Goal: Information Seeking & Learning: Compare options

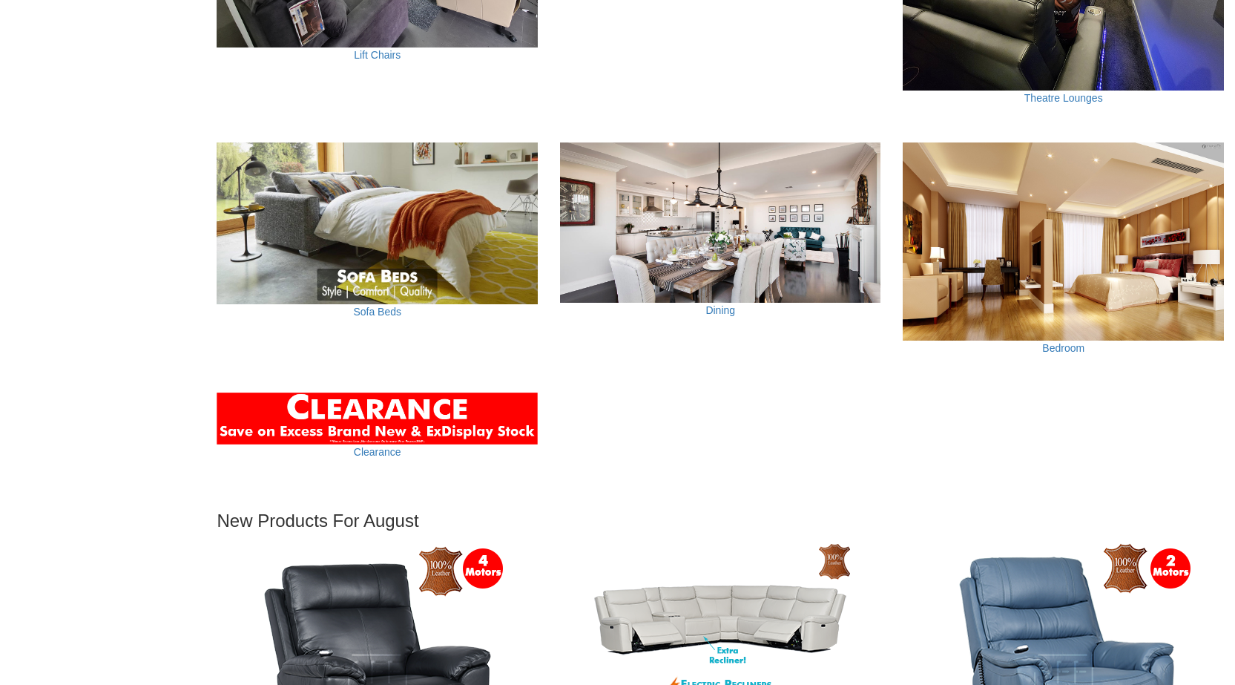
scroll to position [1039, 0]
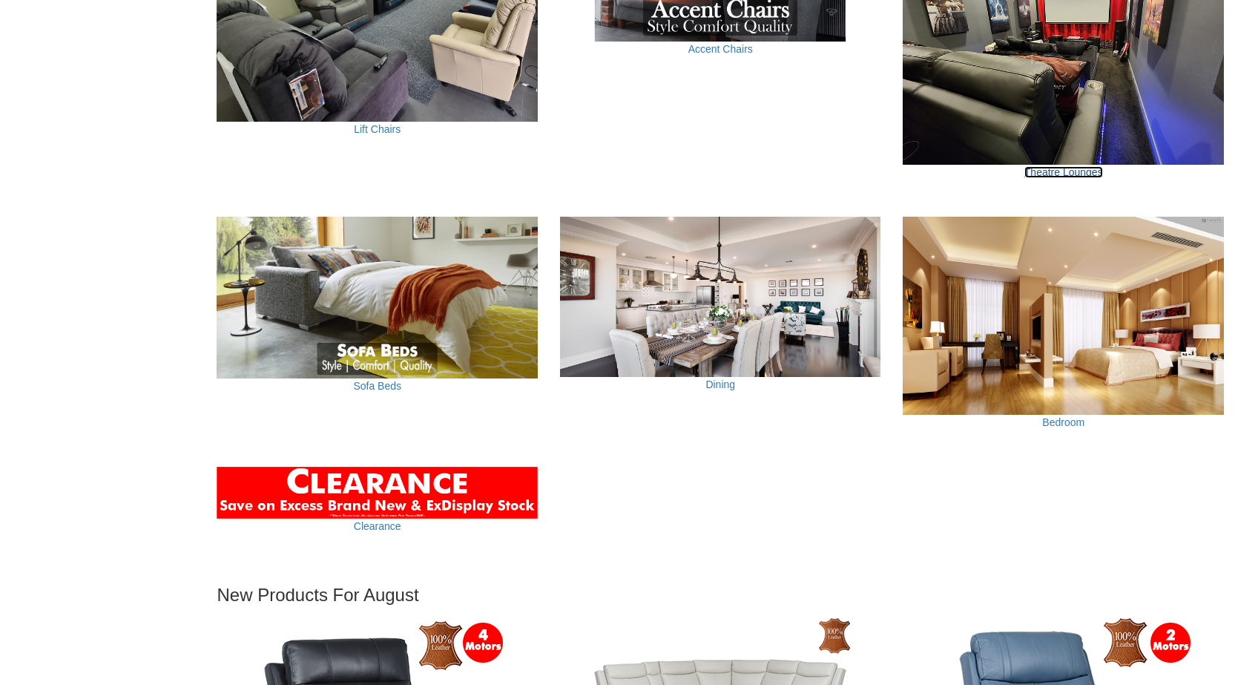
click at [1065, 175] on link "Theatre Lounges" at bounding box center [1063, 172] width 79 height 12
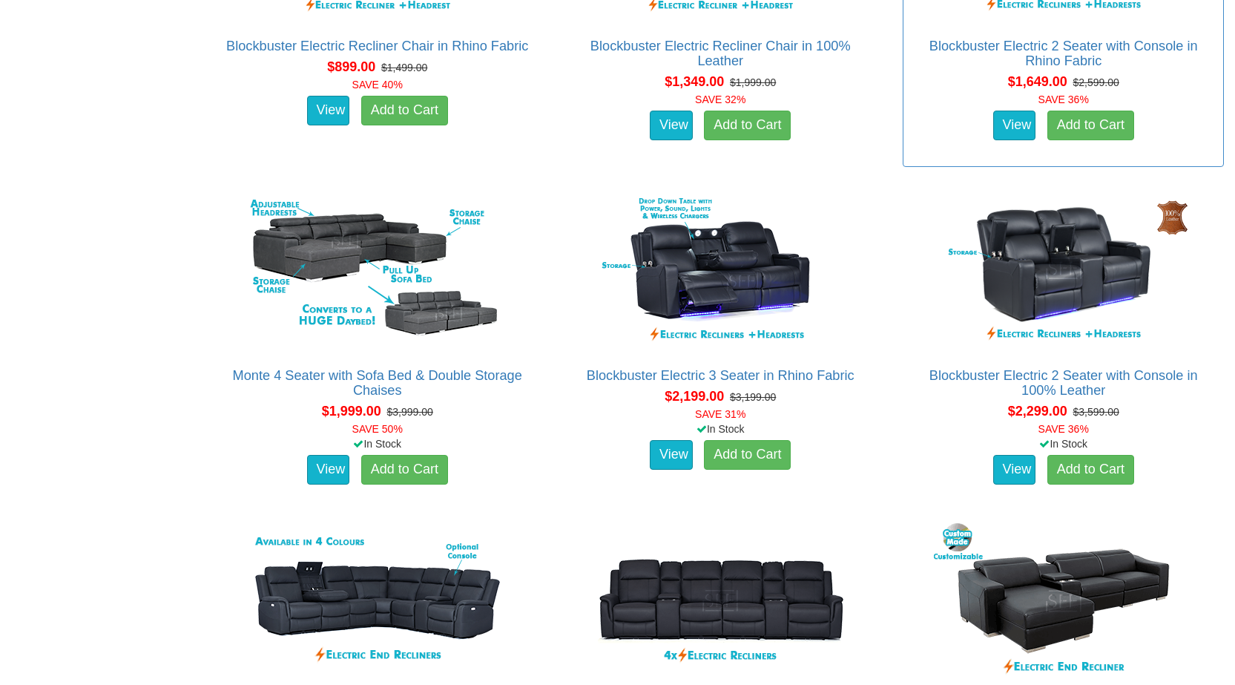
scroll to position [1261, 0]
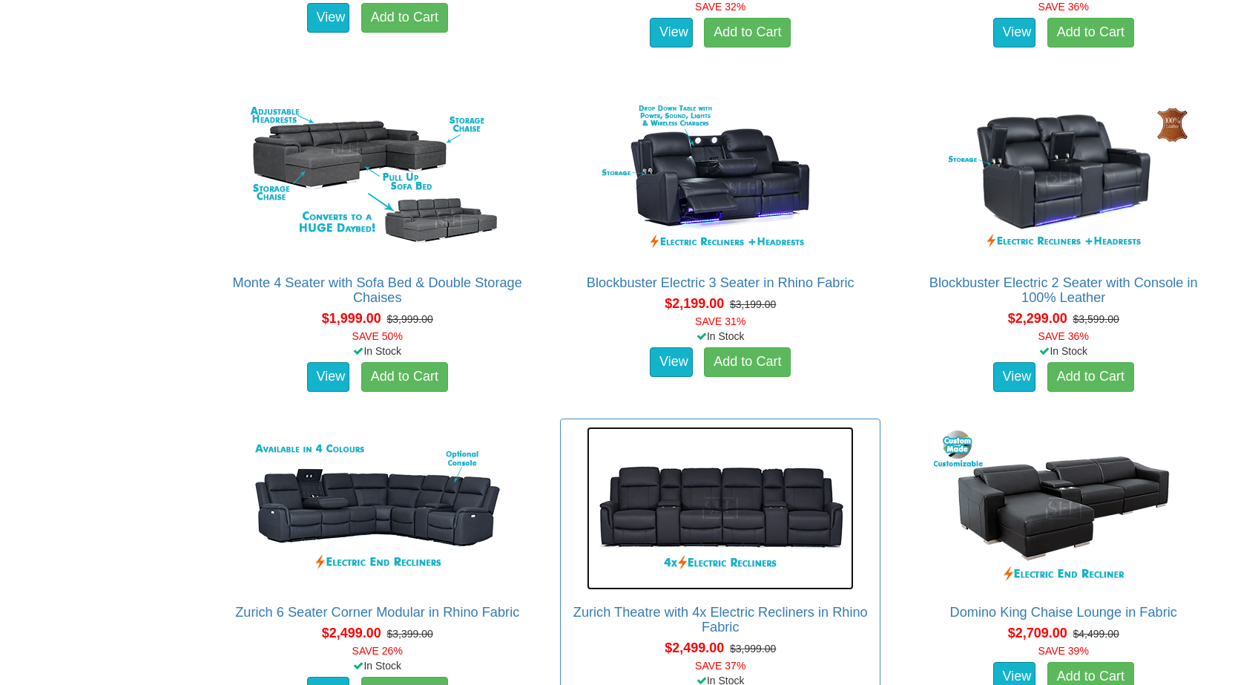
click at [712, 536] on img at bounding box center [720, 508] width 267 height 163
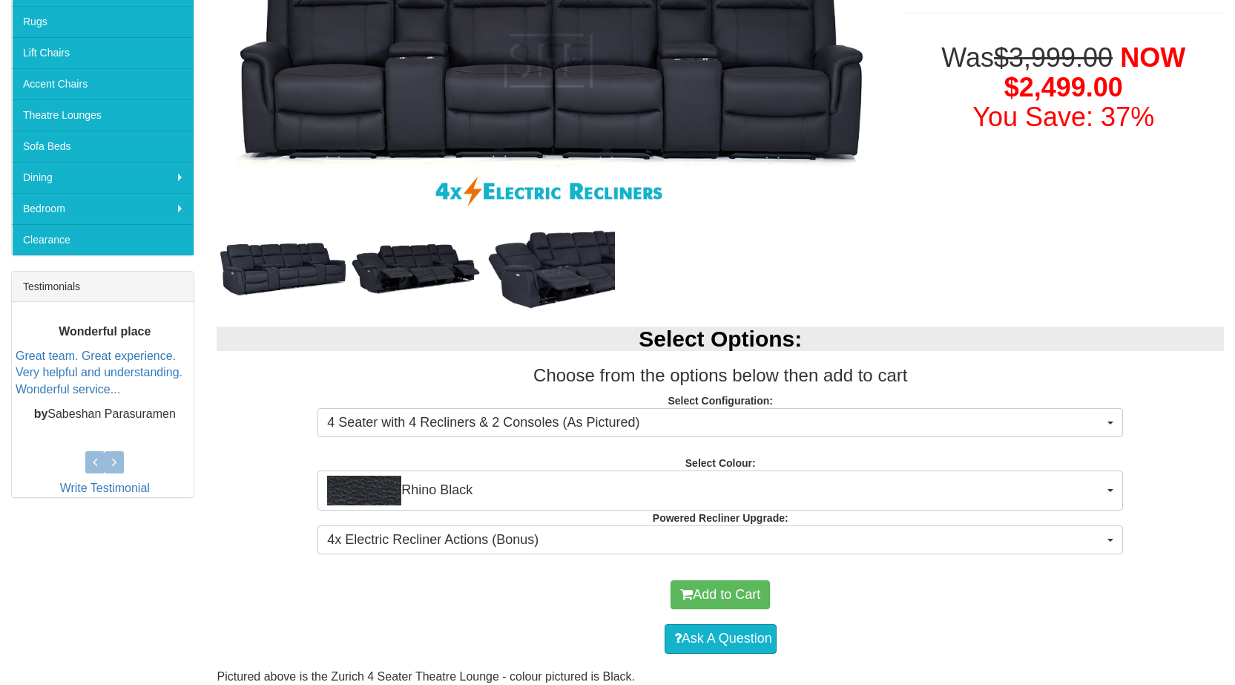
scroll to position [371, 0]
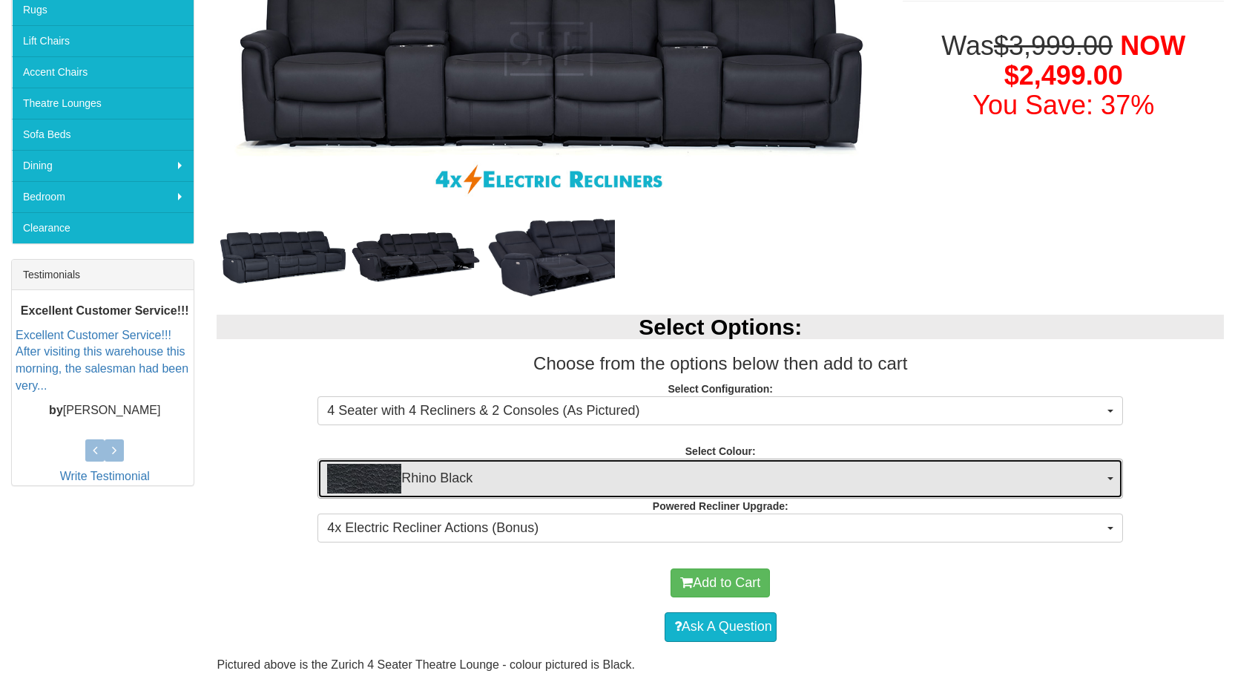
click at [1111, 477] on span "button" at bounding box center [1111, 478] width 6 height 3
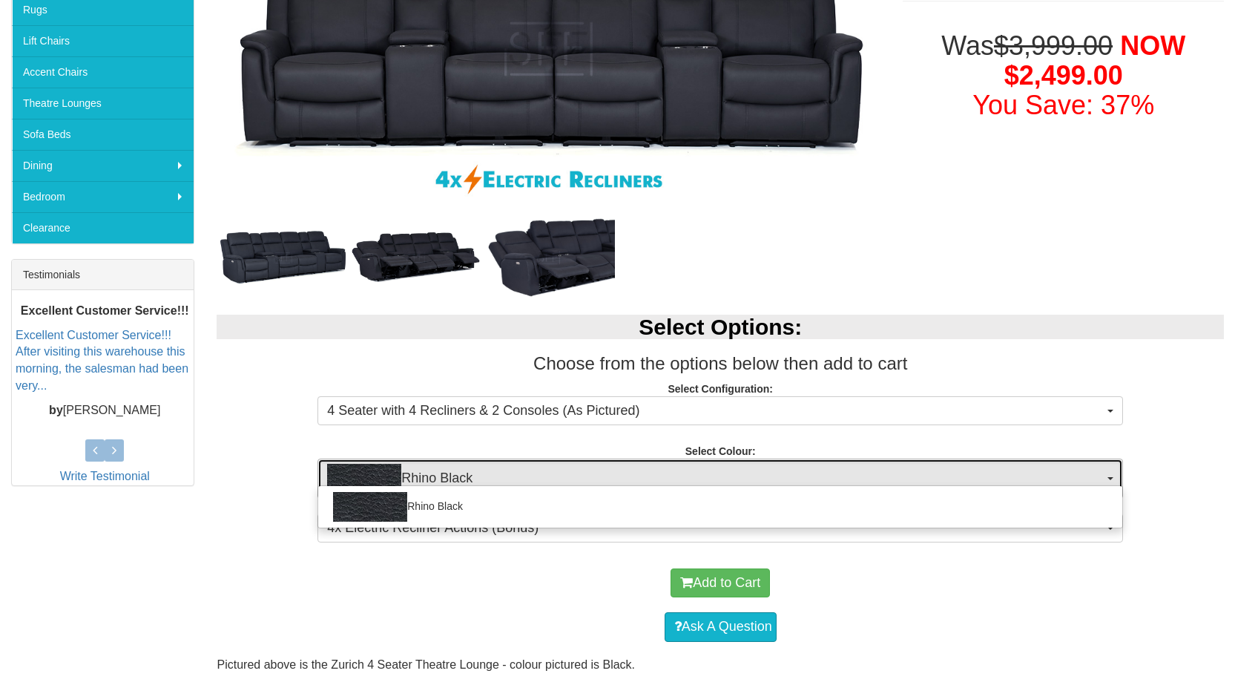
click at [1111, 477] on span "button" at bounding box center [1111, 478] width 6 height 3
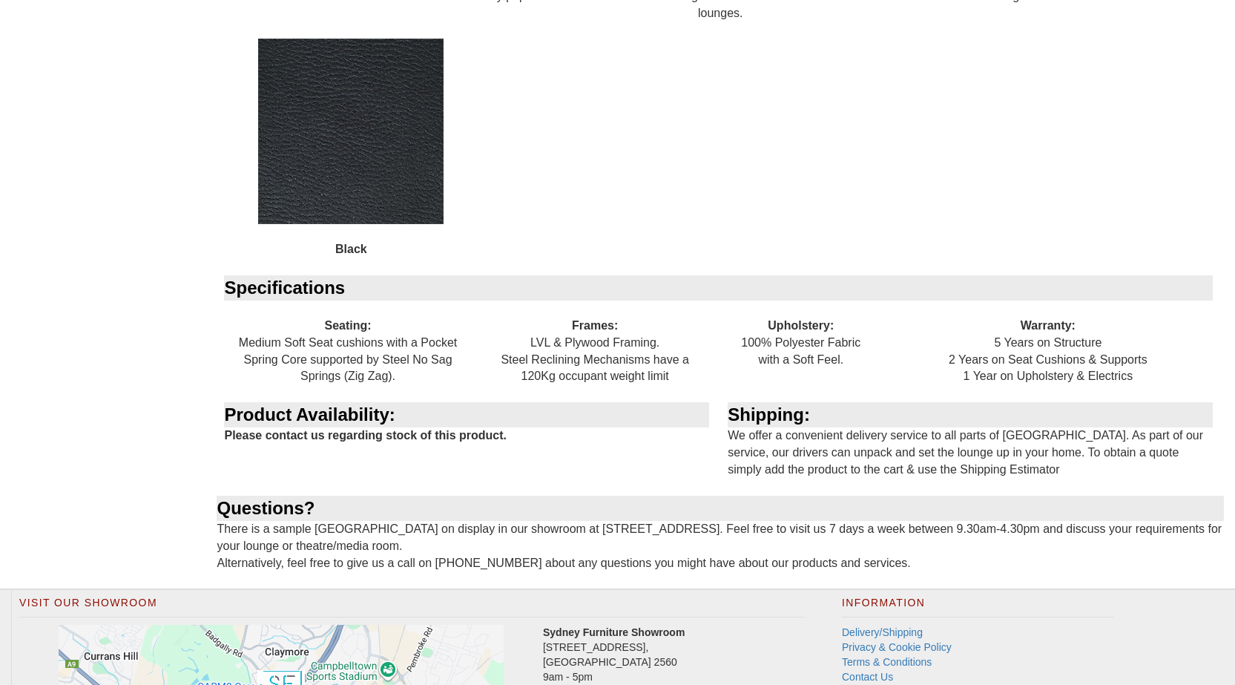
scroll to position [1558, 0]
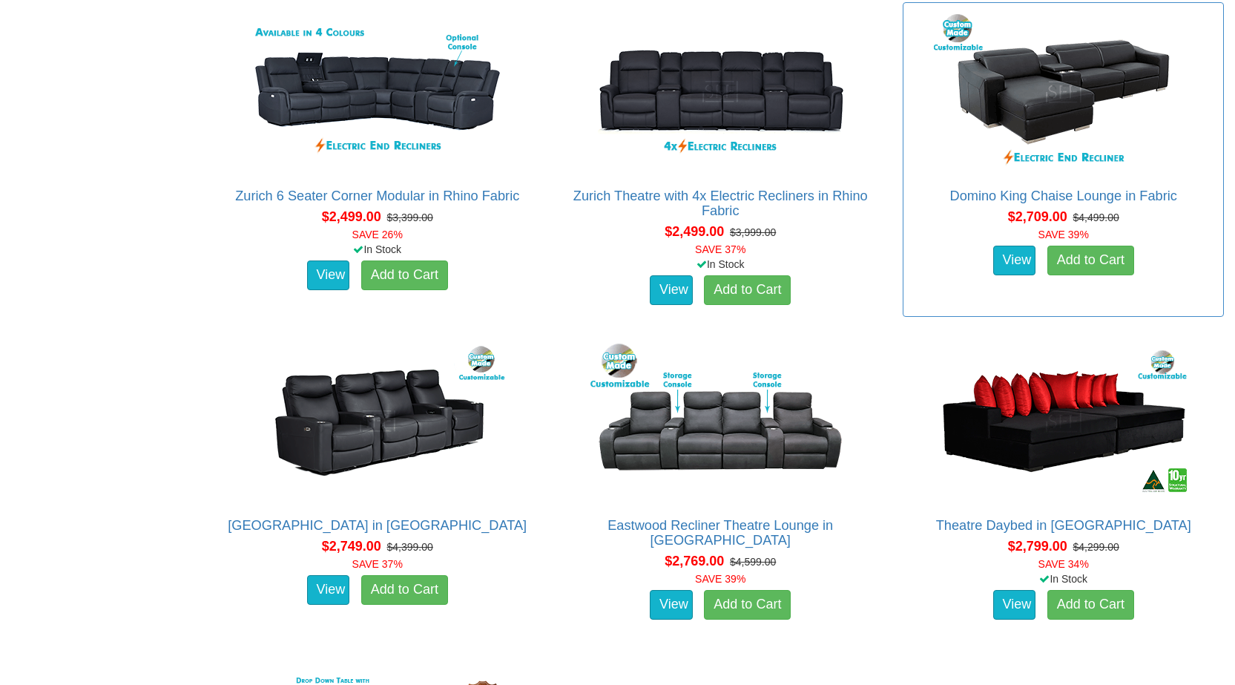
scroll to position [1706, 0]
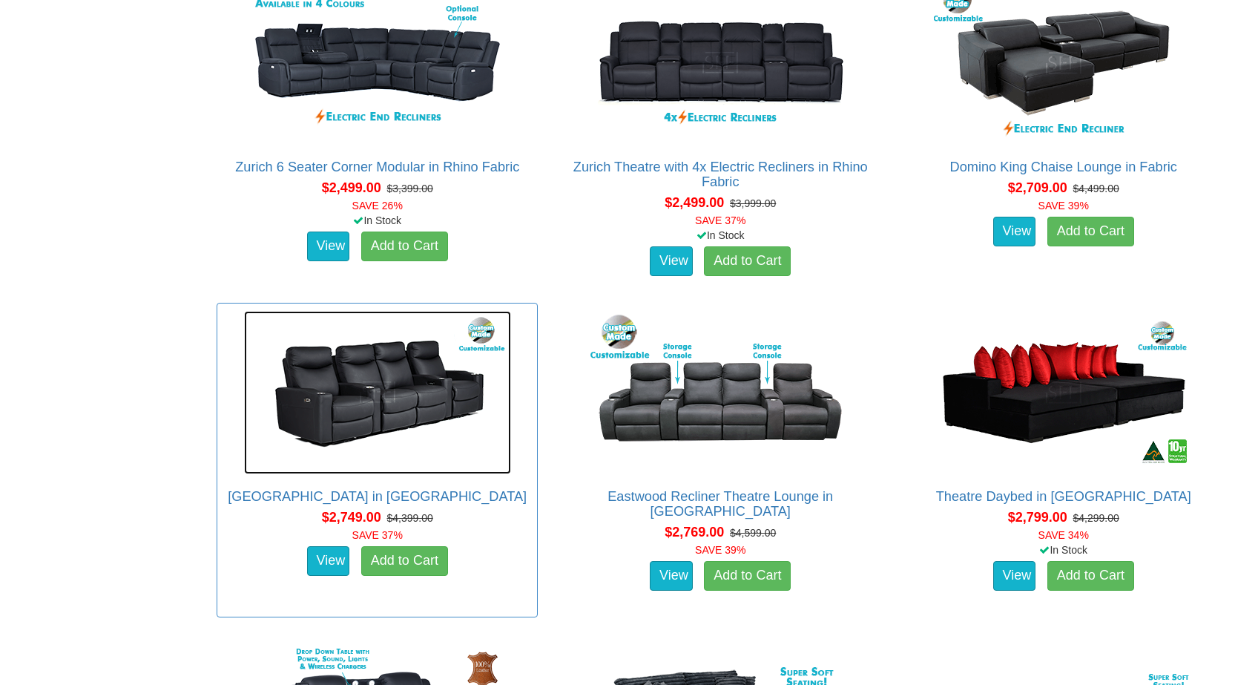
click at [381, 389] on img at bounding box center [377, 392] width 267 height 163
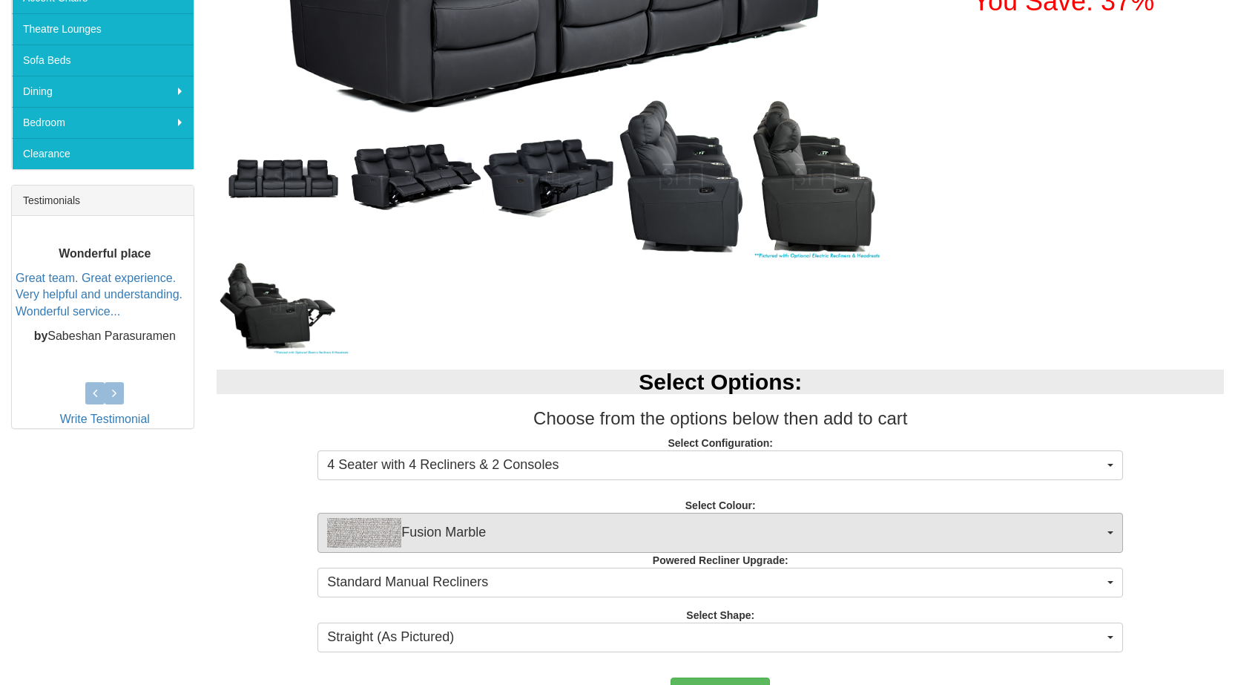
scroll to position [519, 0]
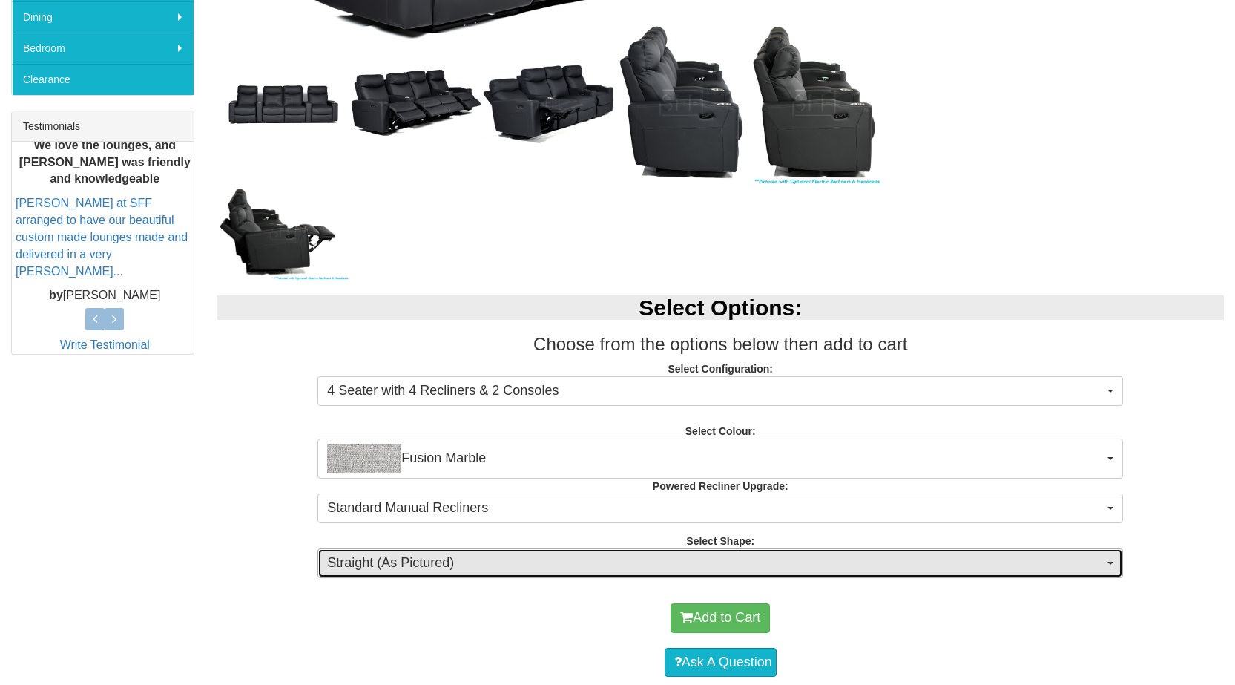
click at [1110, 564] on span "button" at bounding box center [1111, 563] width 6 height 3
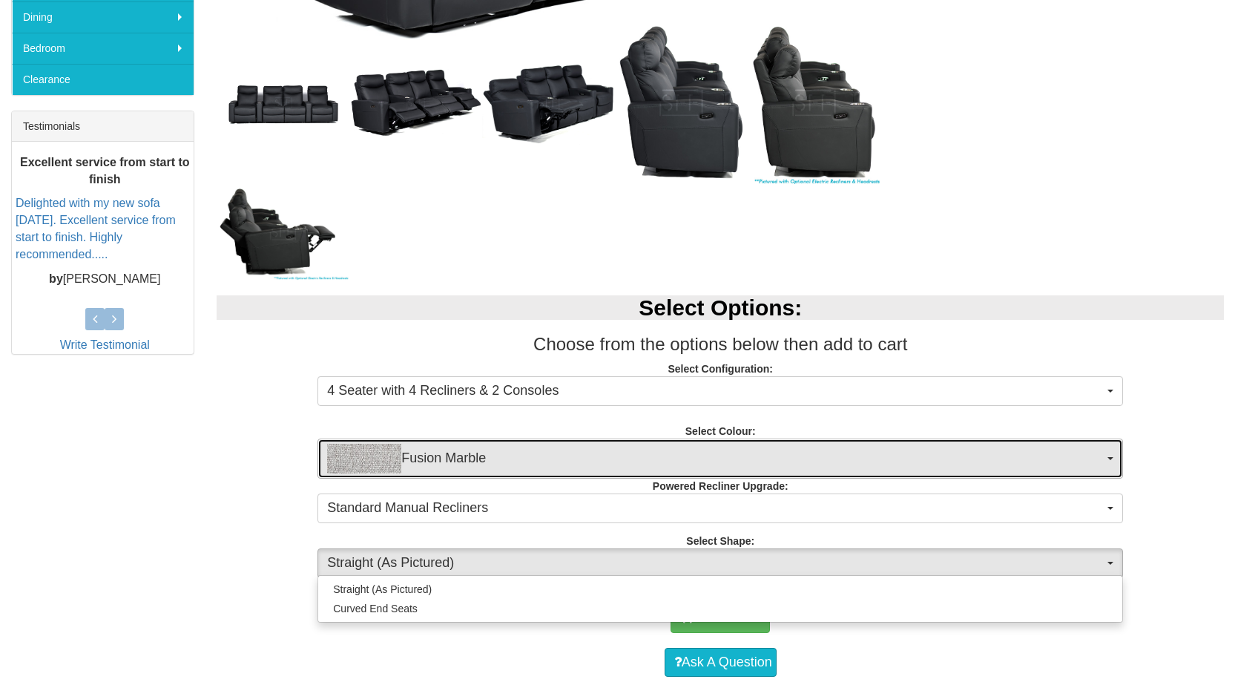
click at [1111, 457] on span "button" at bounding box center [1111, 458] width 6 height 3
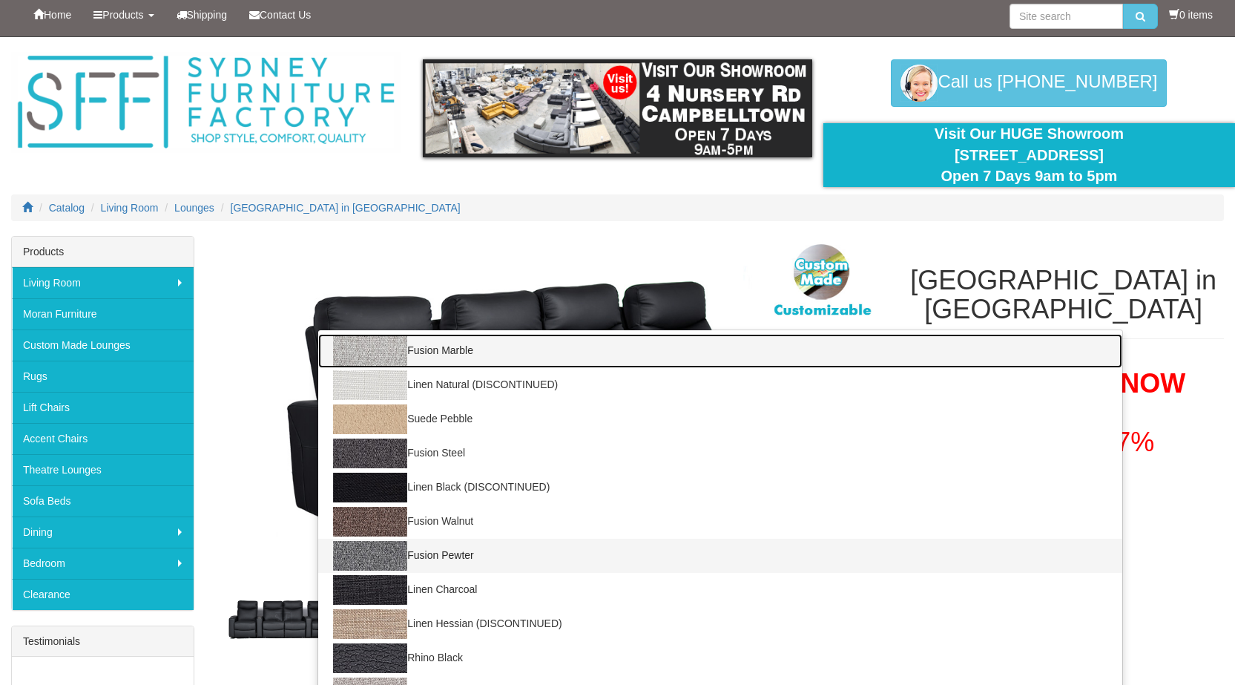
scroll to position [0, 0]
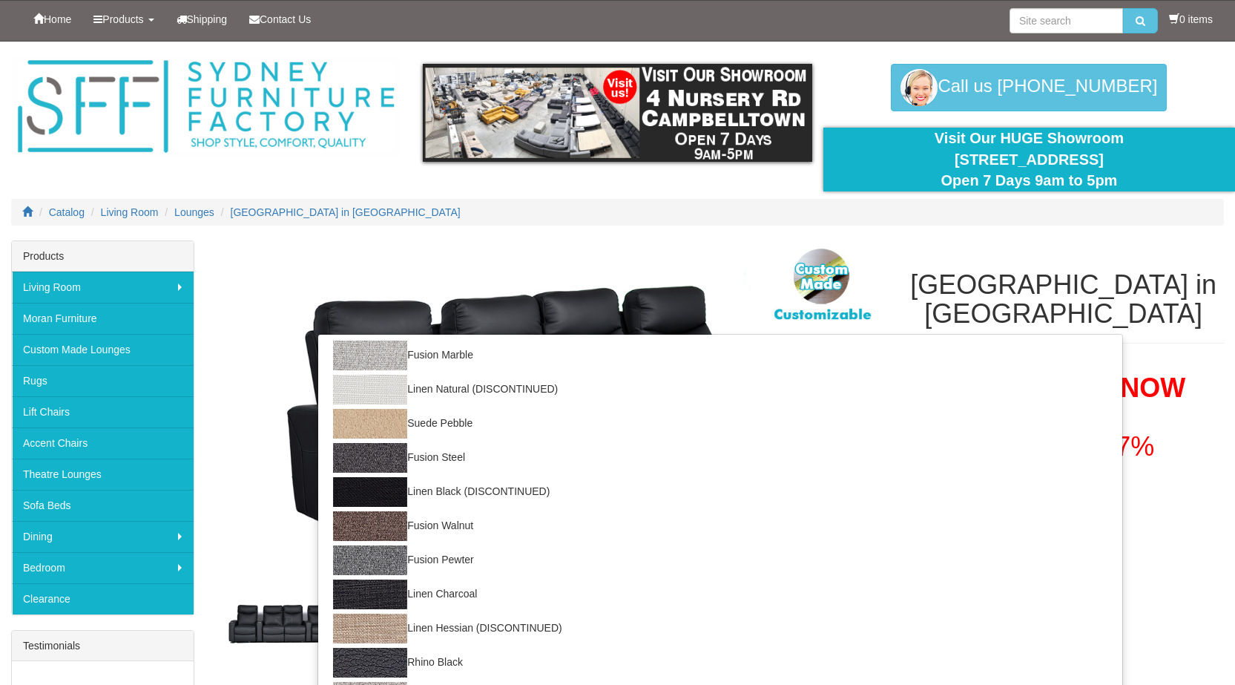
click at [796, 224] on ol "Catalog Living Room Lounges Bond Theatre Lounge in Fabric" at bounding box center [617, 212] width 1213 height 27
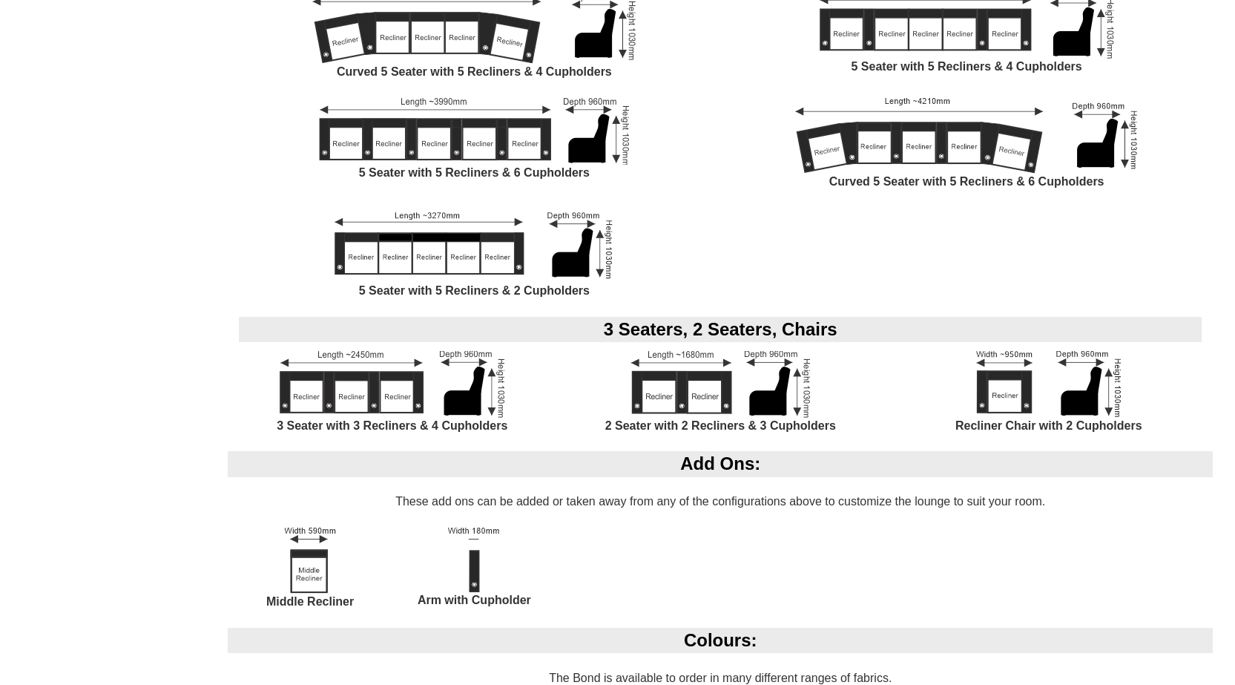
scroll to position [1780, 0]
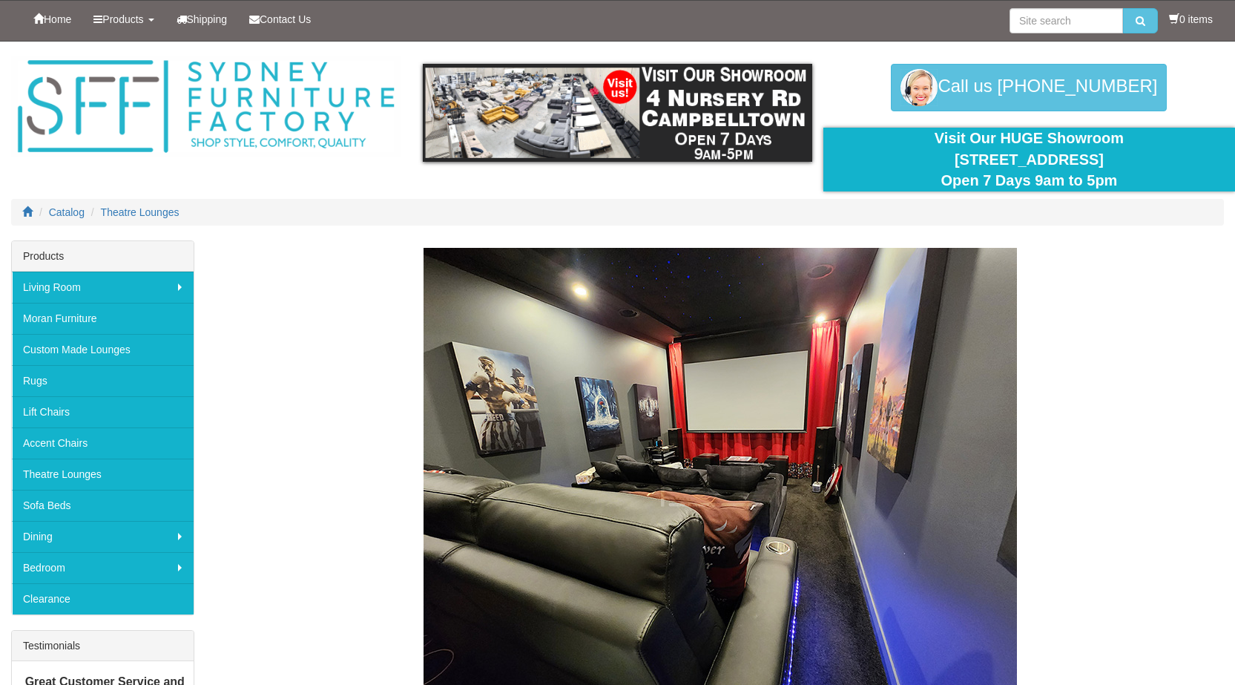
scroll to position [1706, 0]
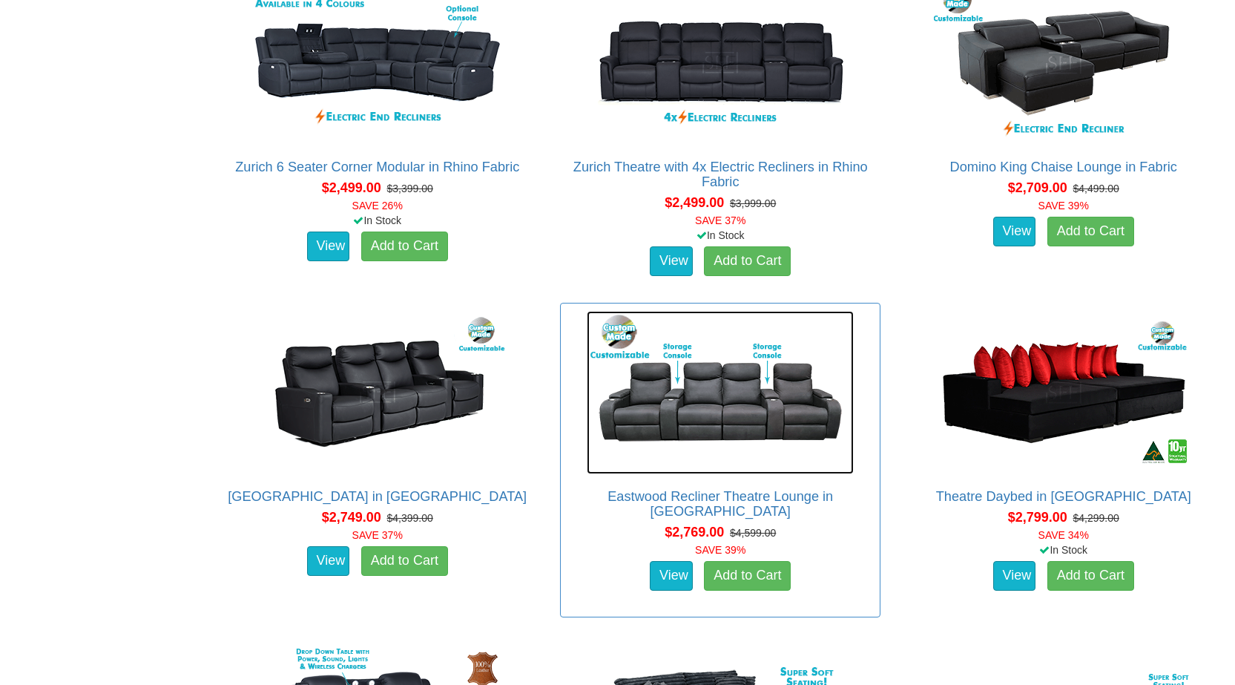
click at [751, 401] on img at bounding box center [720, 392] width 267 height 163
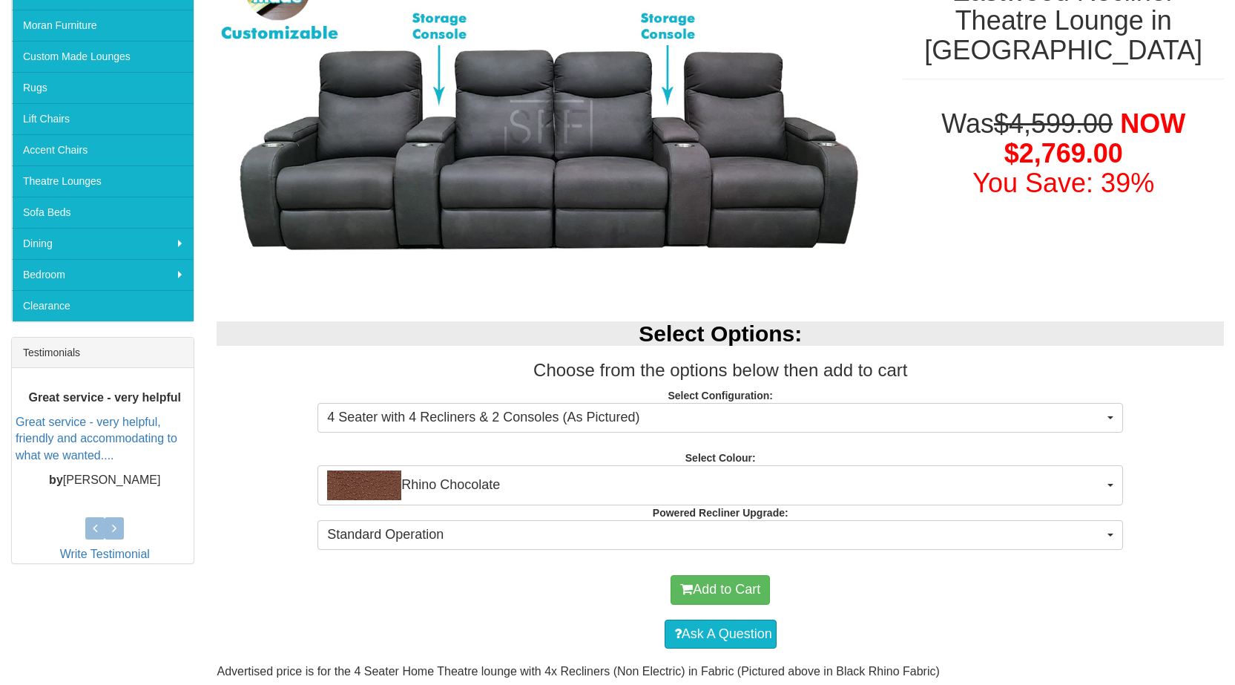
scroll to position [297, 0]
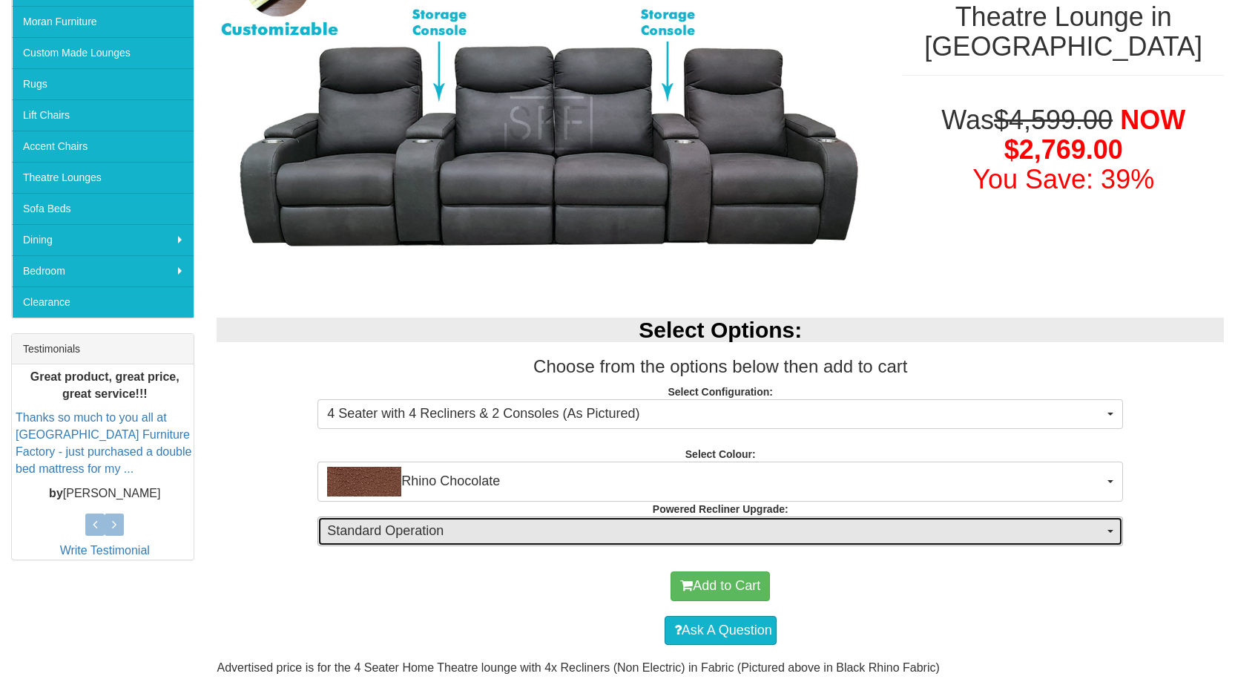
click at [1114, 533] on button "Standard Operation" at bounding box center [721, 531] width 806 height 30
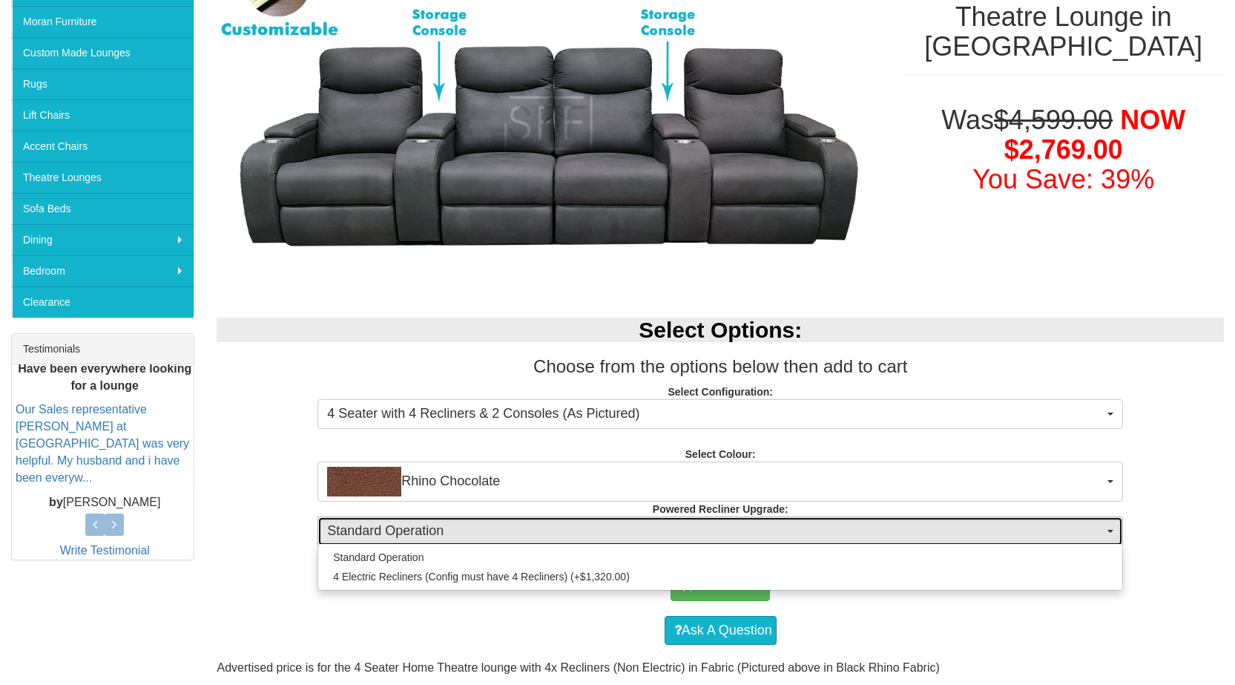
click at [1111, 531] on span "button" at bounding box center [1111, 531] width 6 height 3
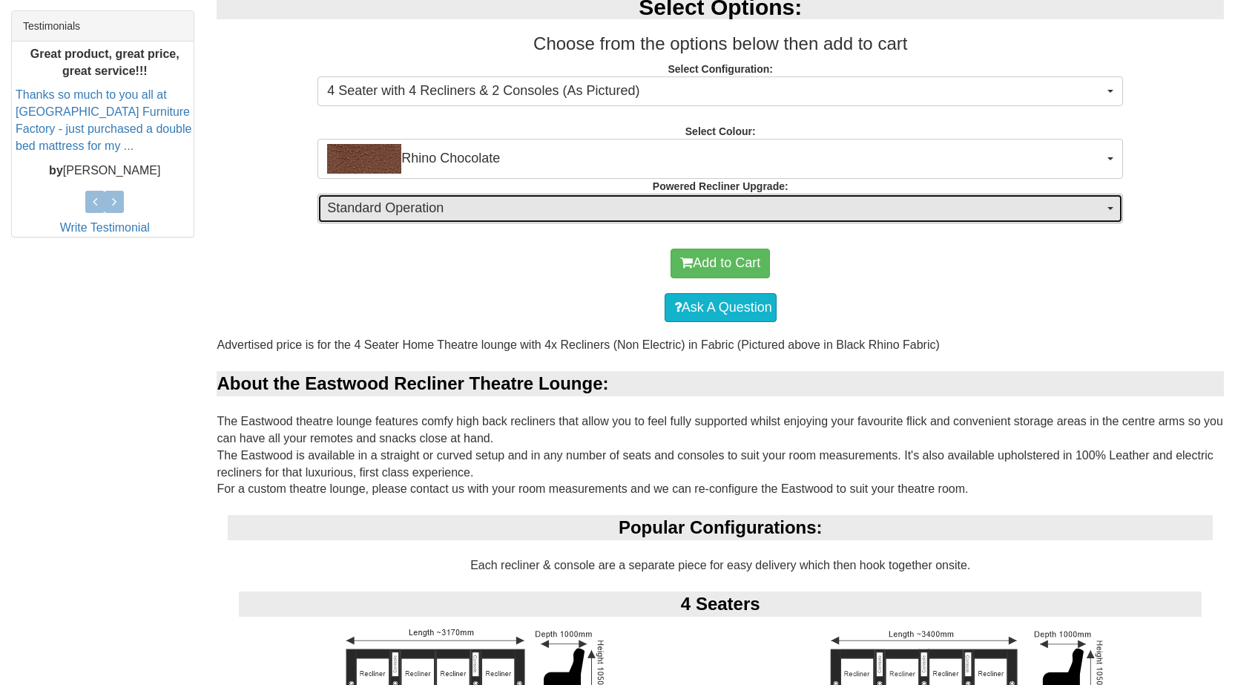
scroll to position [593, 0]
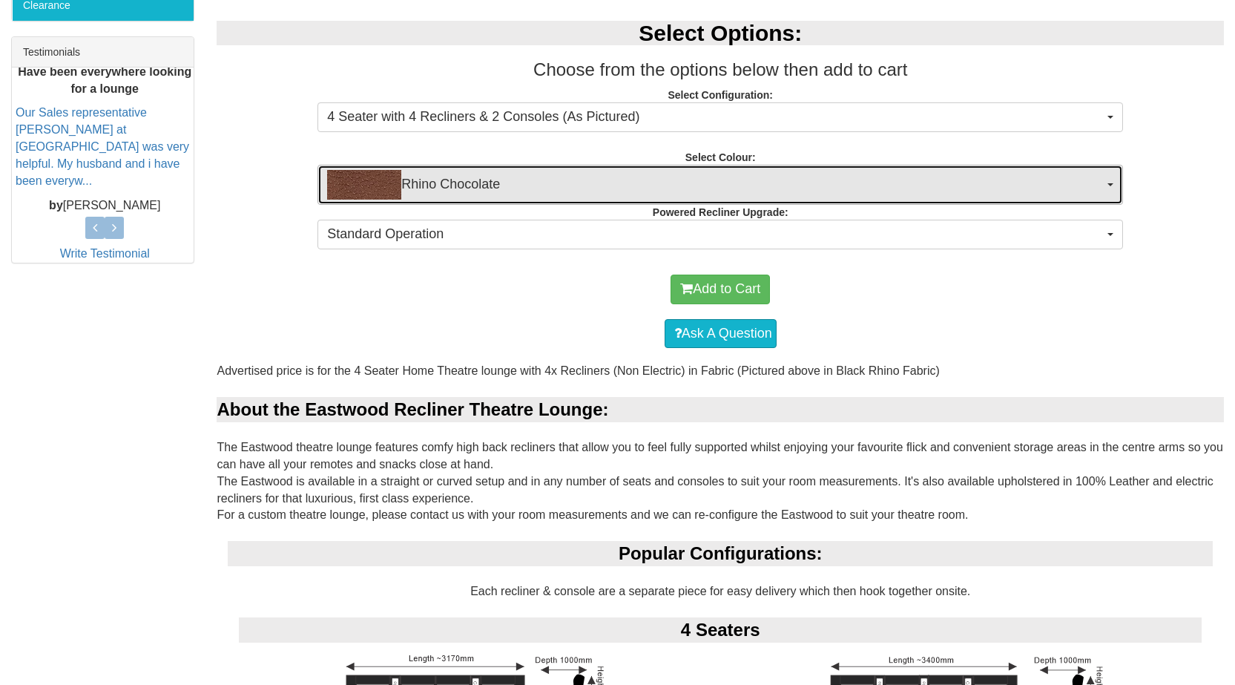
click at [1109, 180] on button "Rhino Chocolate" at bounding box center [721, 185] width 806 height 40
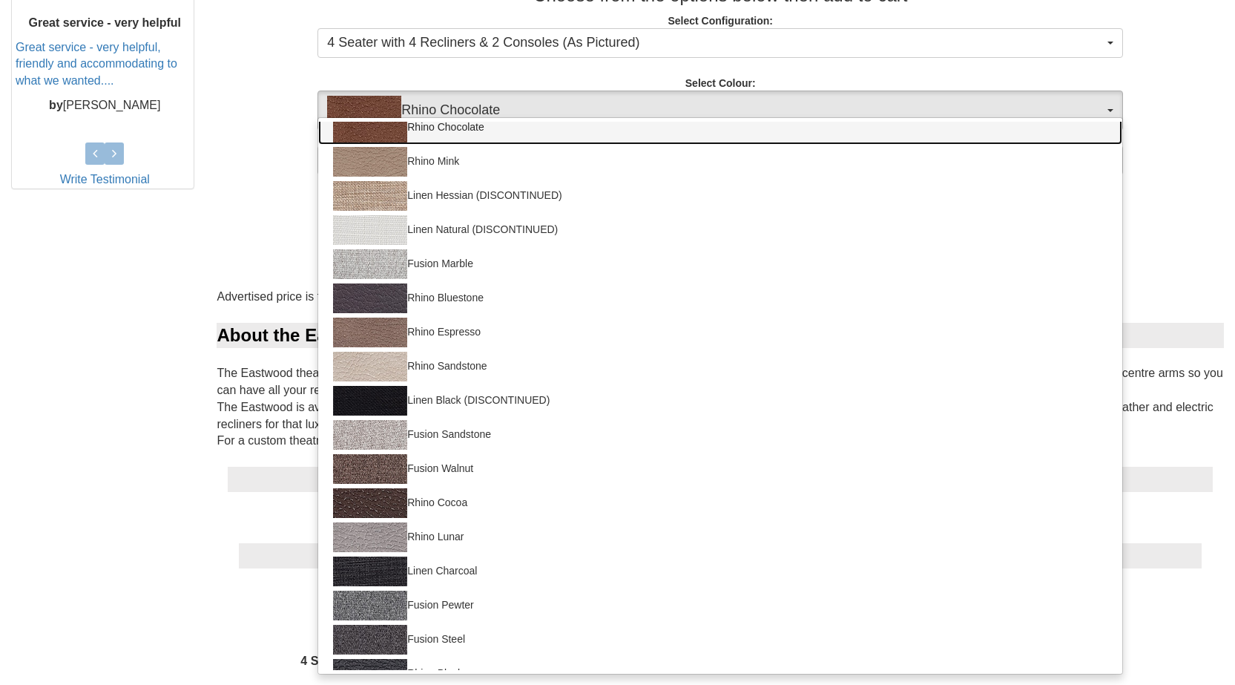
scroll to position [0, 0]
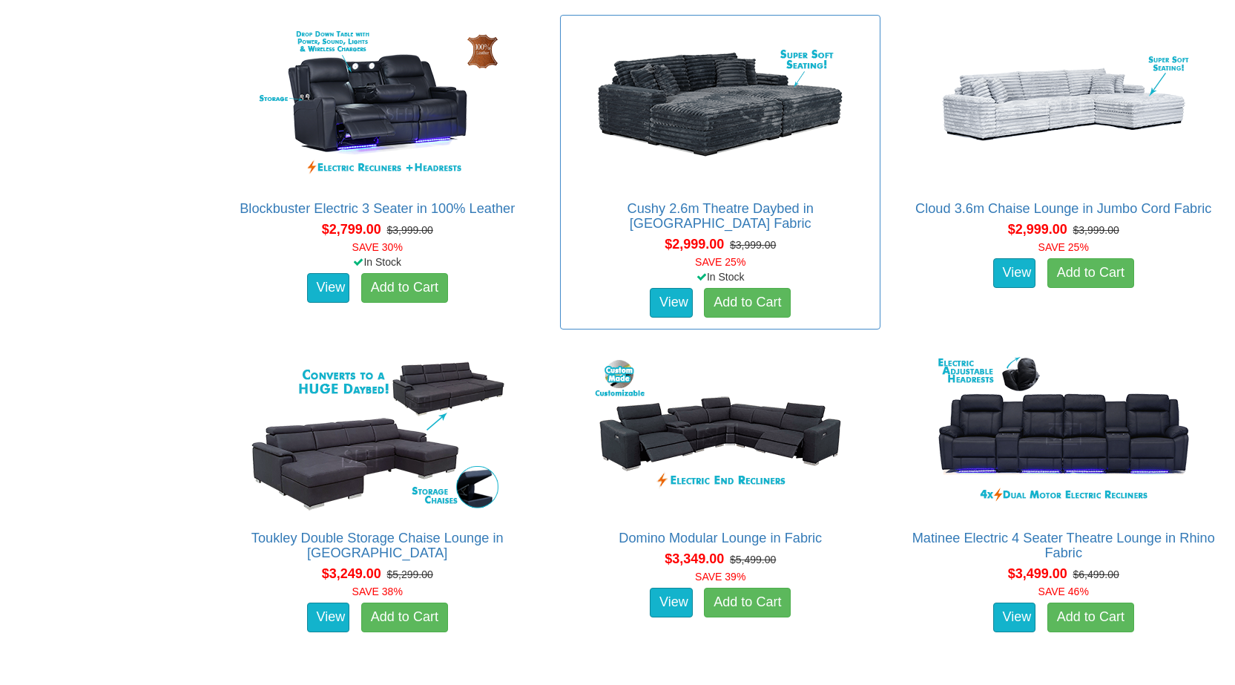
scroll to position [2374, 0]
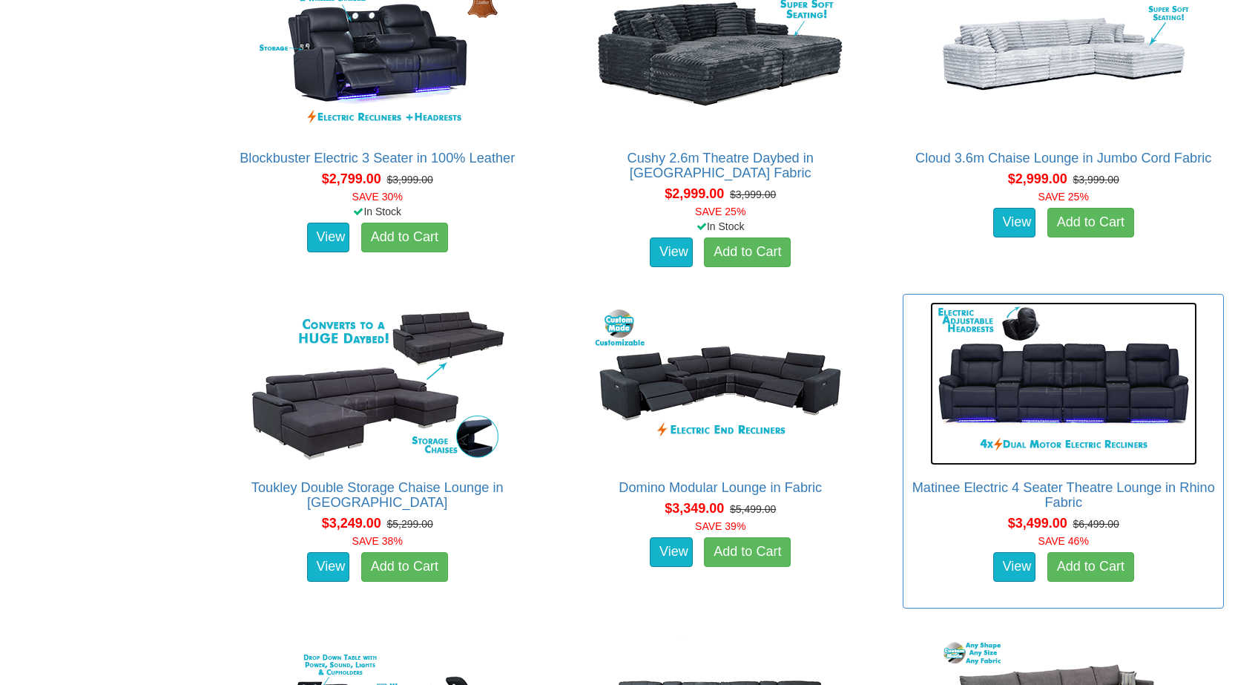
click at [1086, 374] on img at bounding box center [1063, 383] width 267 height 163
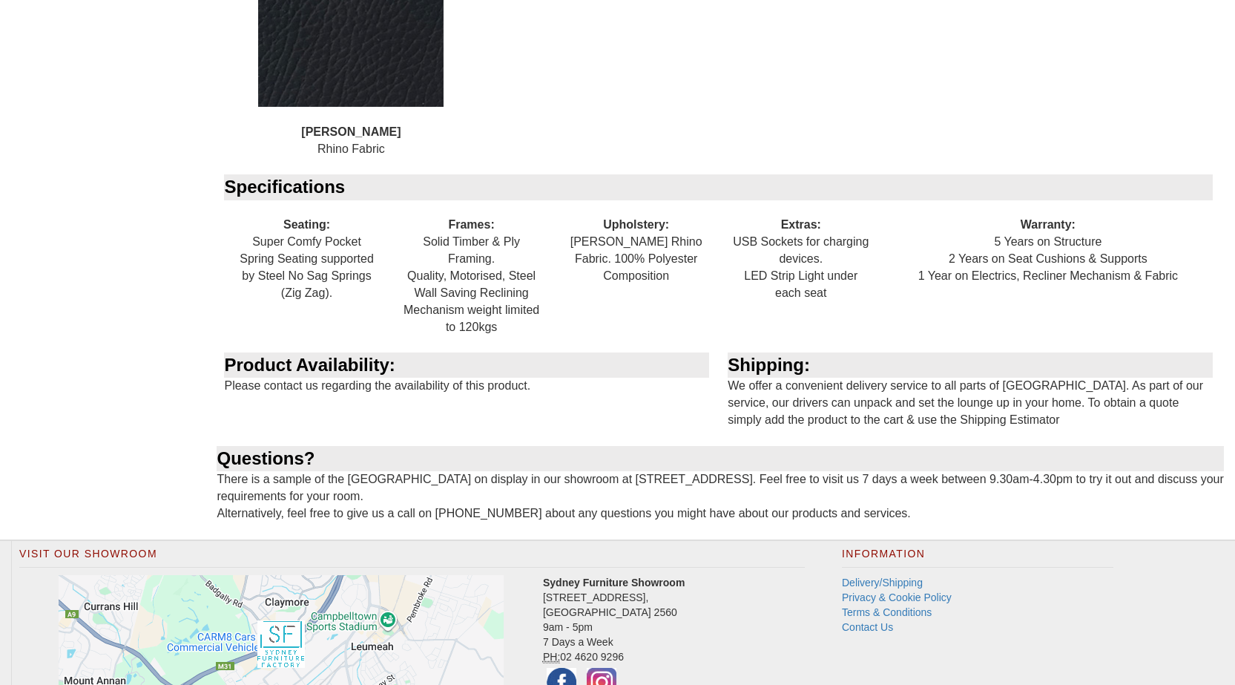
scroll to position [1706, 0]
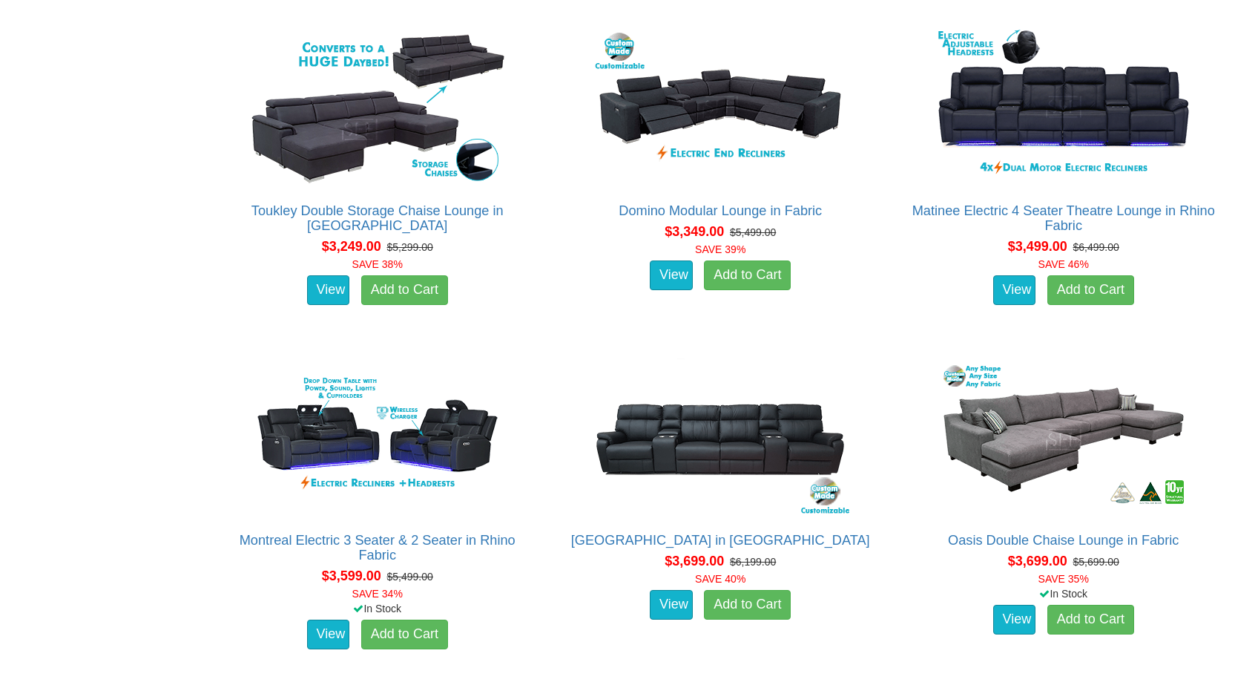
scroll to position [2671, 0]
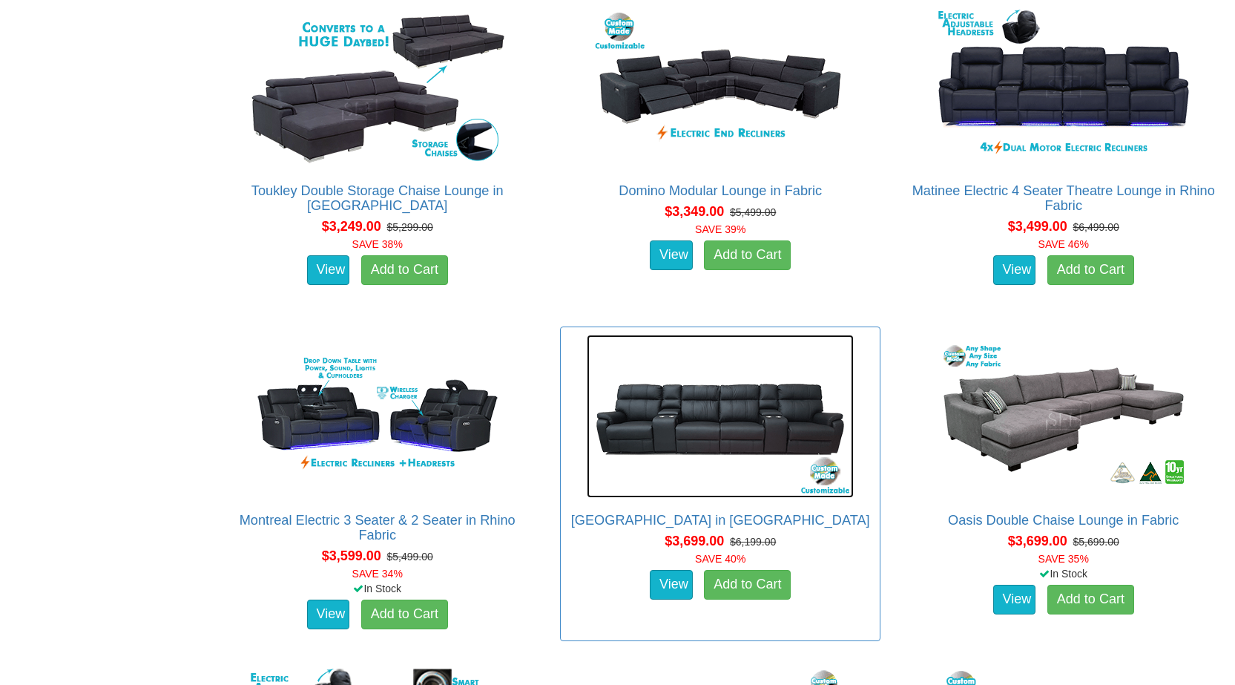
click at [708, 450] on img at bounding box center [720, 416] width 267 height 163
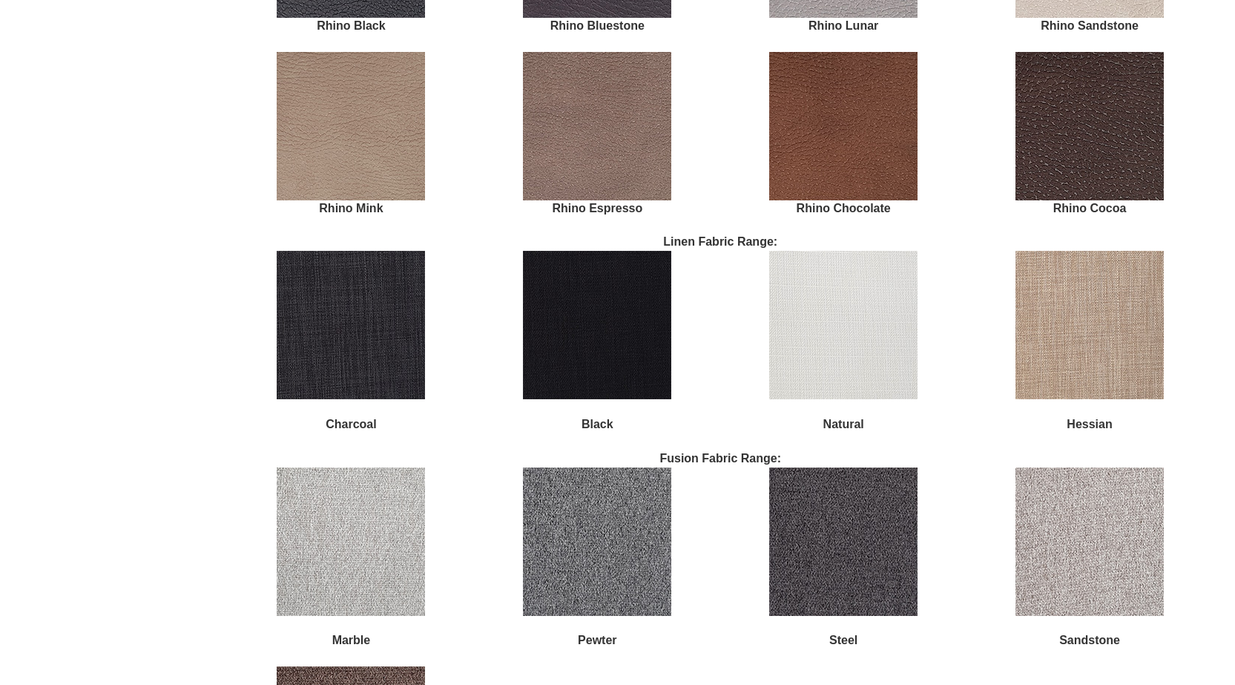
scroll to position [2522, 0]
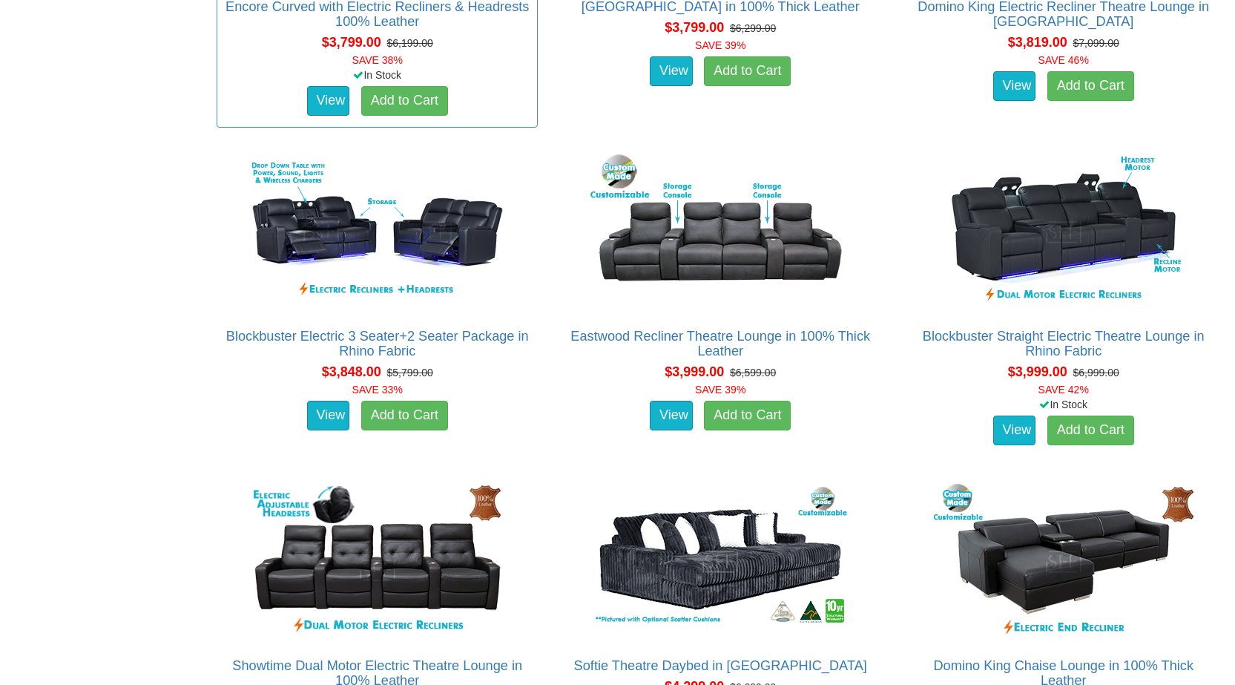
scroll to position [3635, 0]
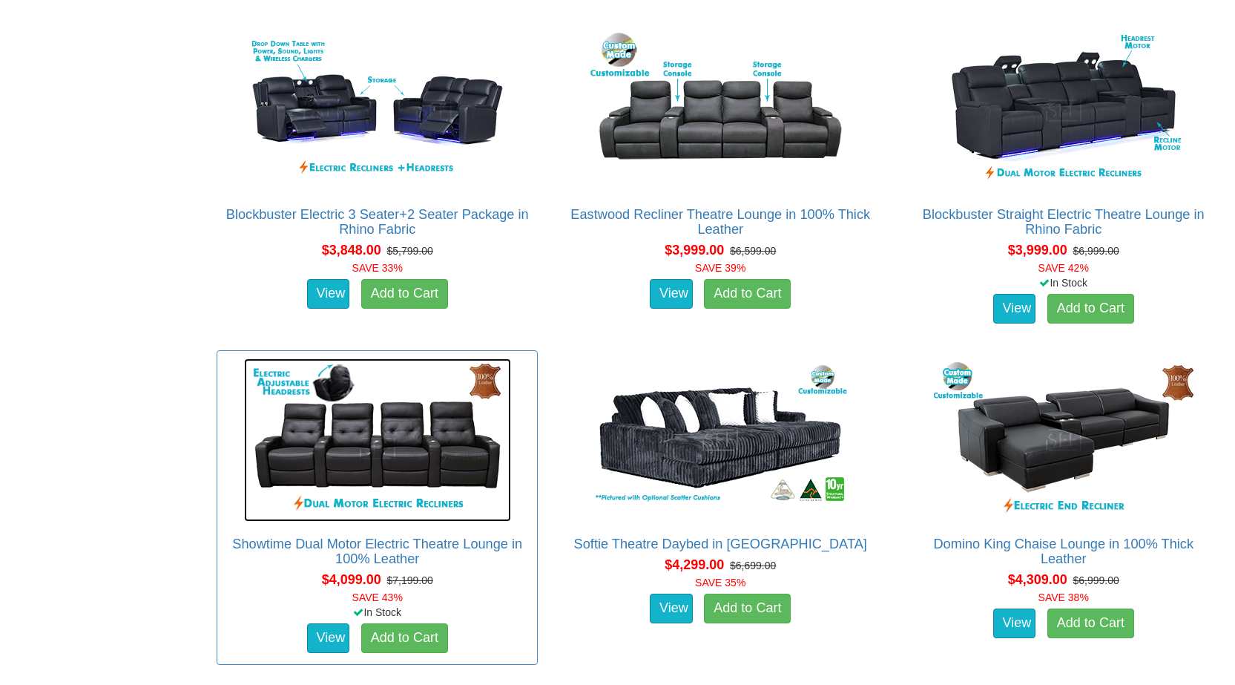
click at [399, 453] on img at bounding box center [377, 439] width 267 height 163
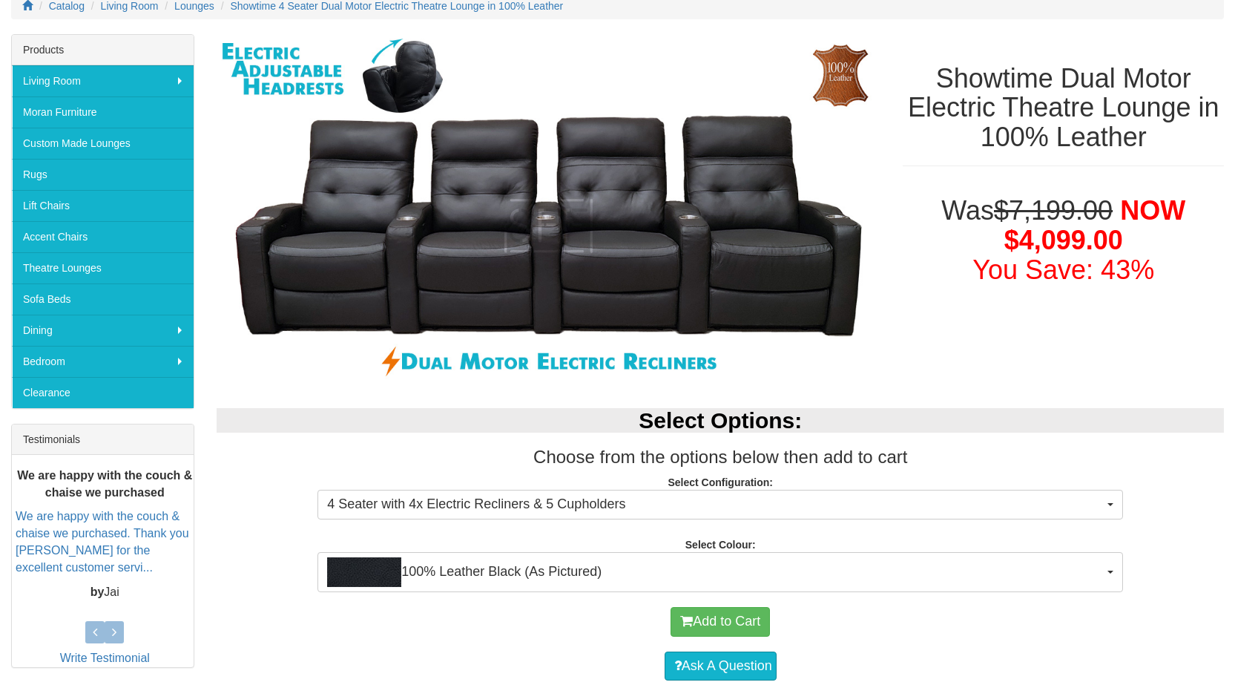
scroll to position [176, 0]
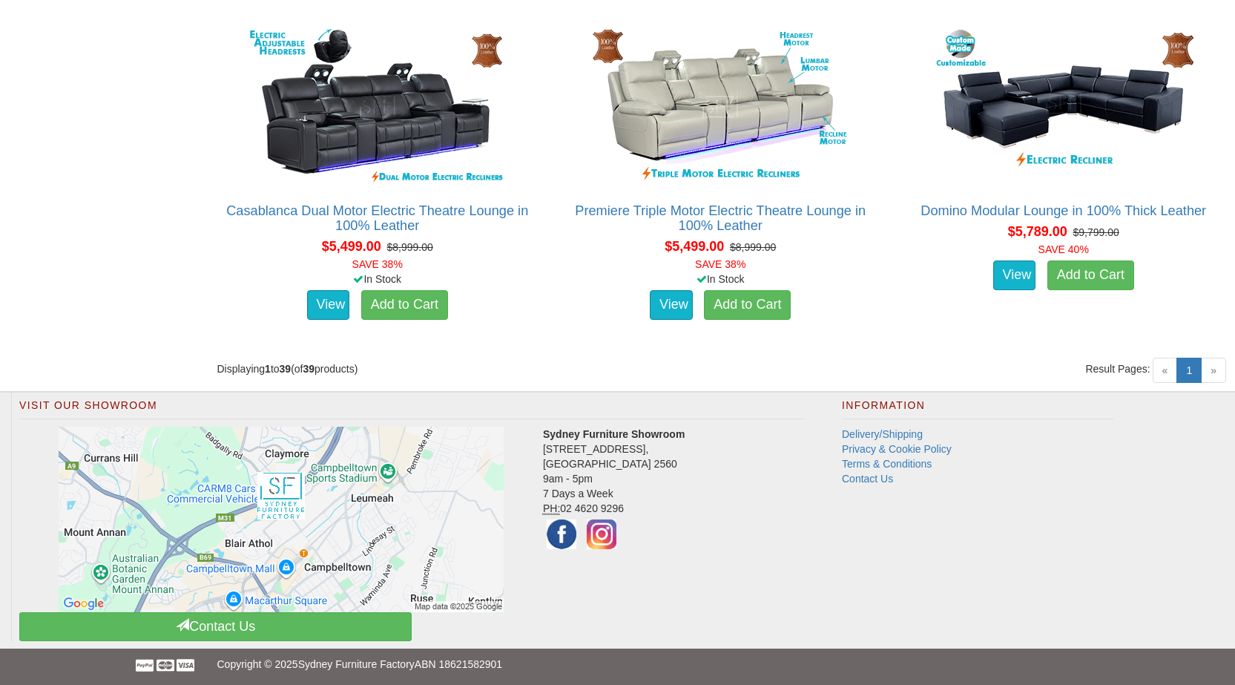
scroll to position [4959, 0]
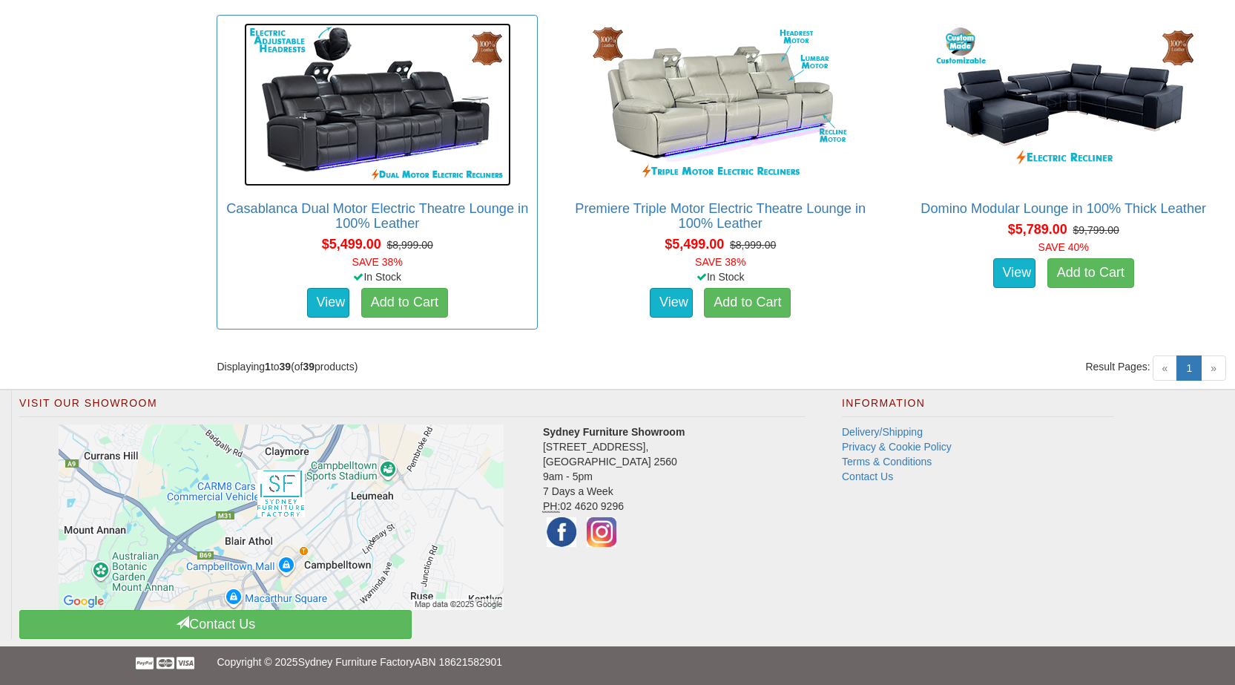
click at [420, 93] on img at bounding box center [377, 104] width 267 height 163
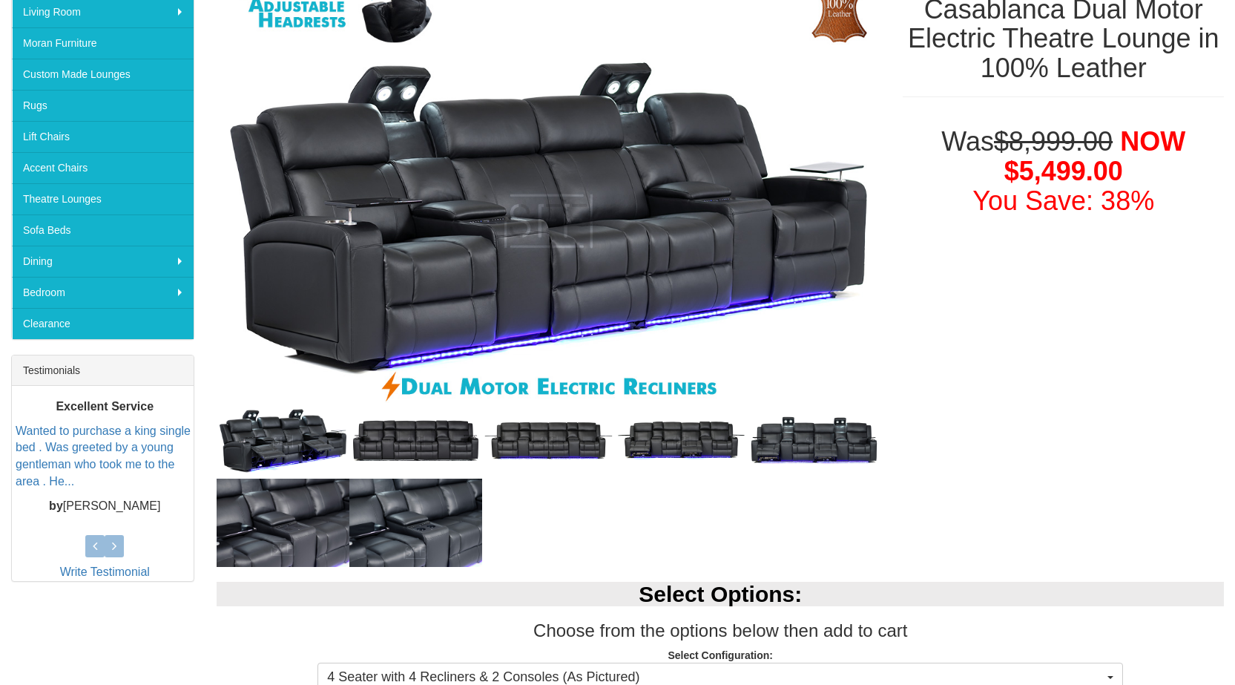
scroll to position [223, 0]
